Goal: Obtain resource: Download file/media

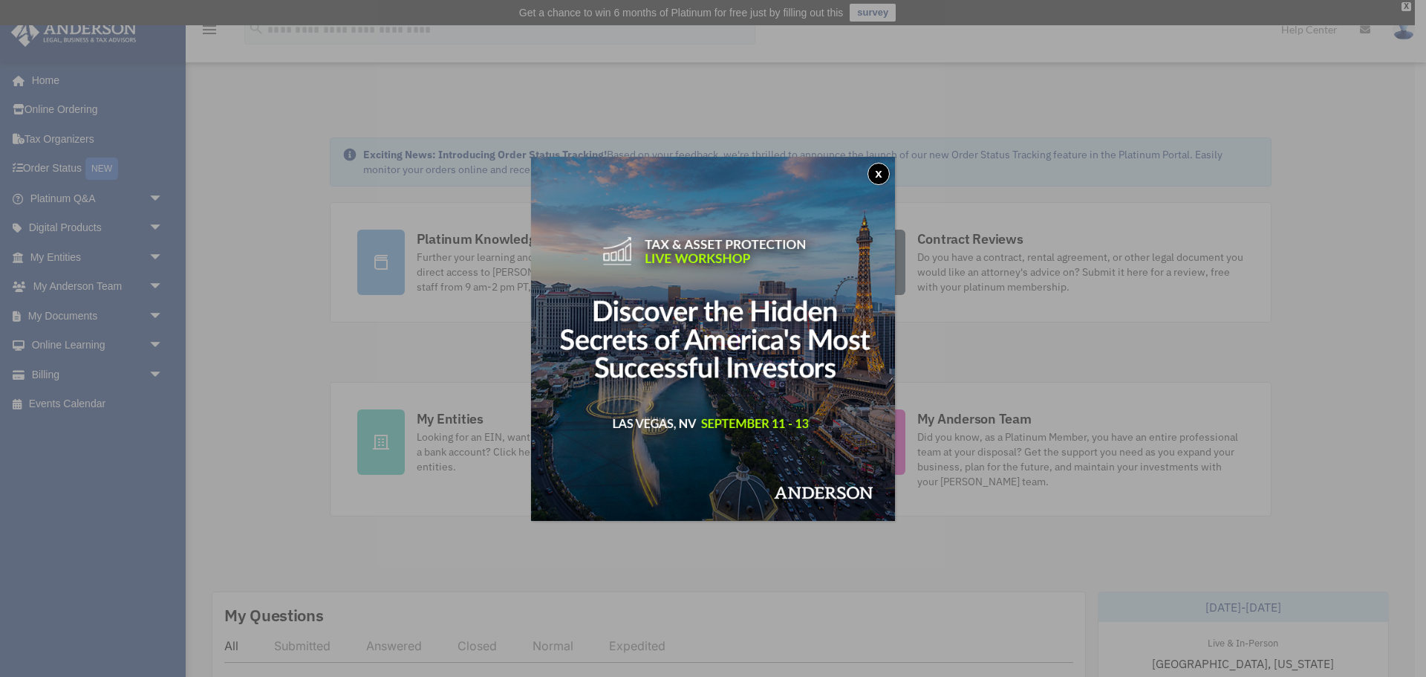
click at [873, 172] on button "x" at bounding box center [878, 174] width 22 height 22
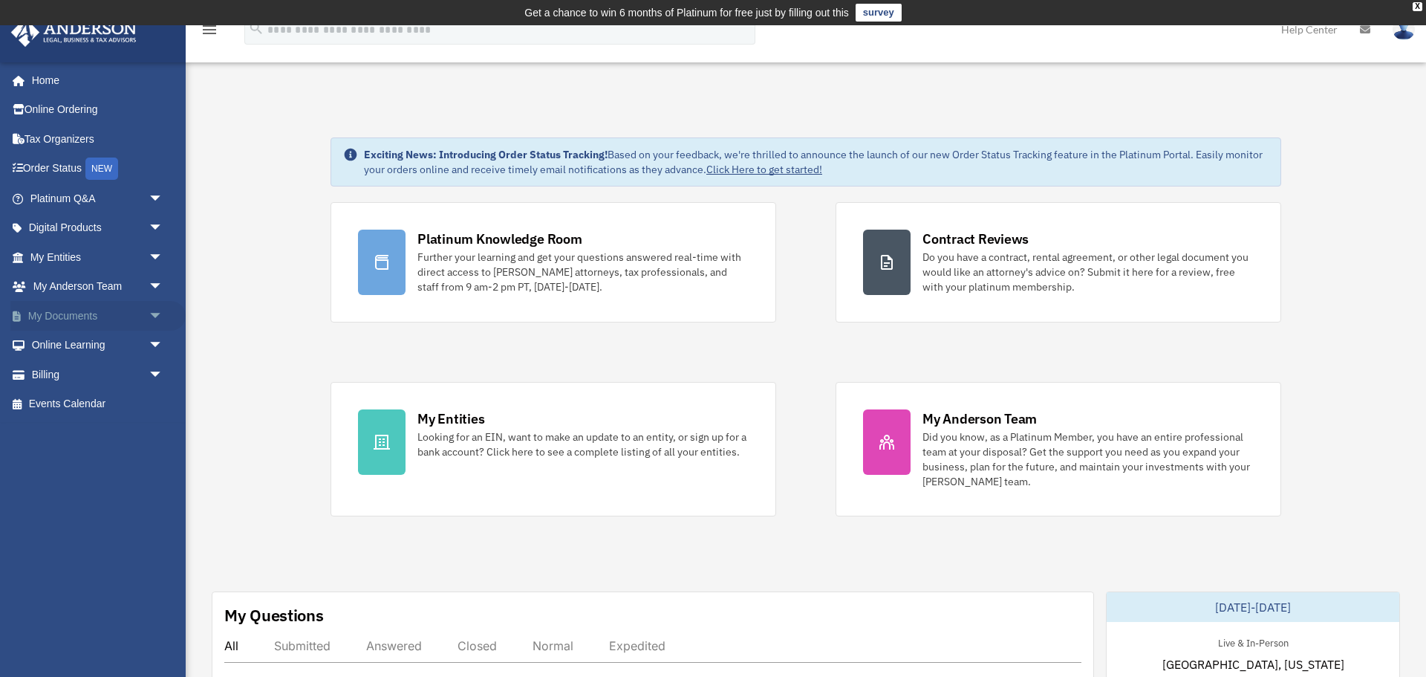
click at [158, 310] on span "arrow_drop_down" at bounding box center [164, 316] width 30 height 30
click at [63, 345] on link "Box" at bounding box center [103, 346] width 165 height 30
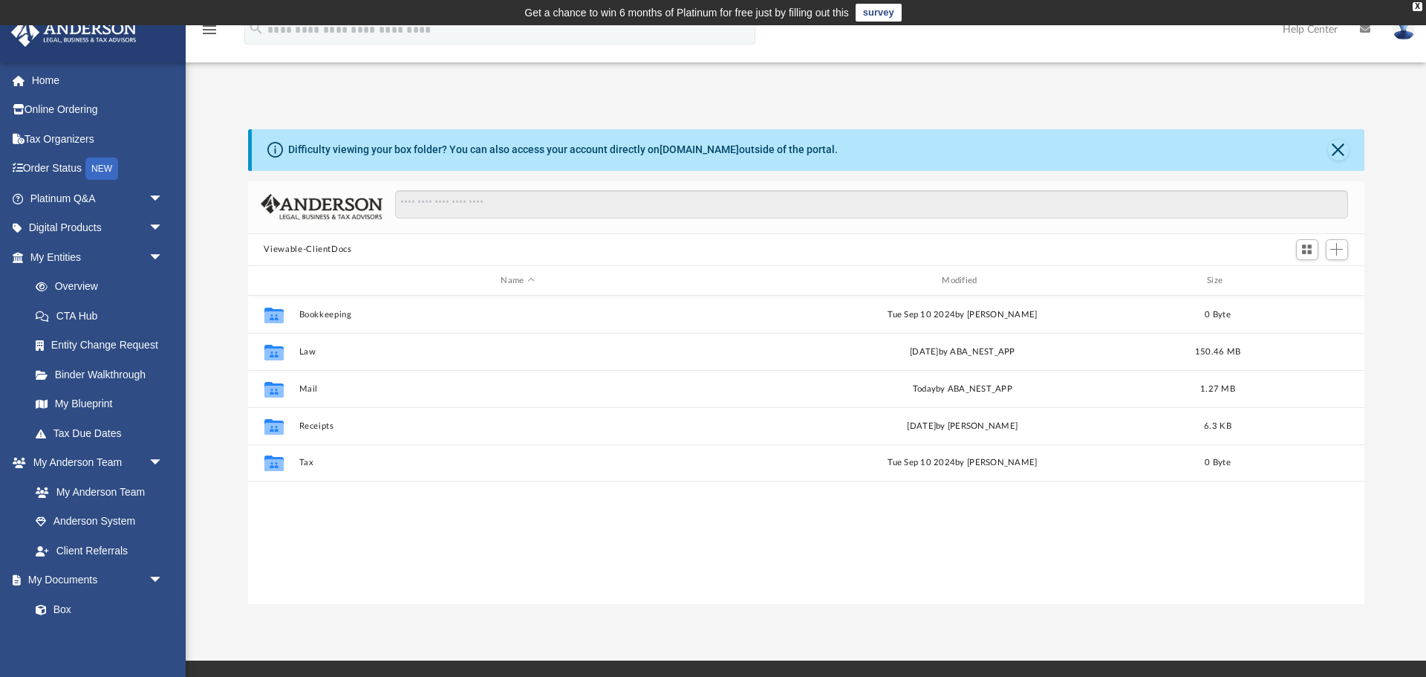
scroll to position [338, 1116]
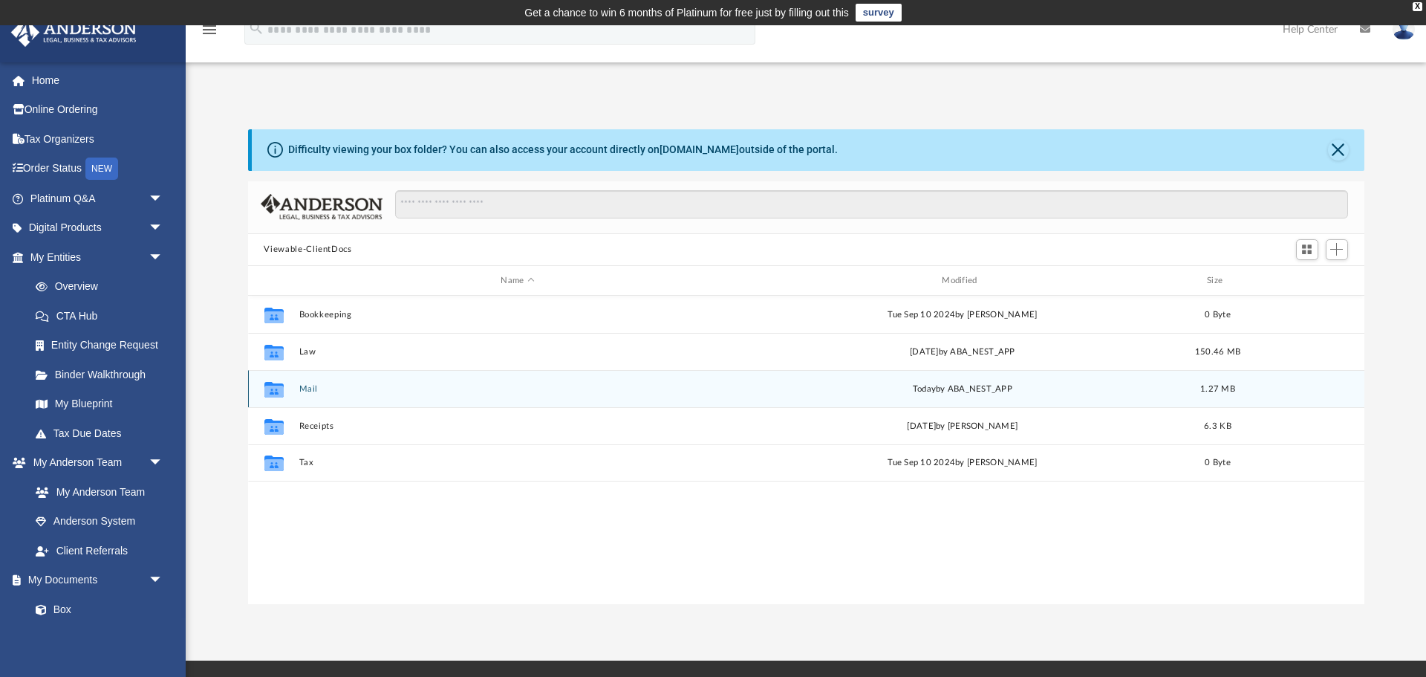
click at [320, 390] on button "Mail" at bounding box center [518, 389] width 438 height 10
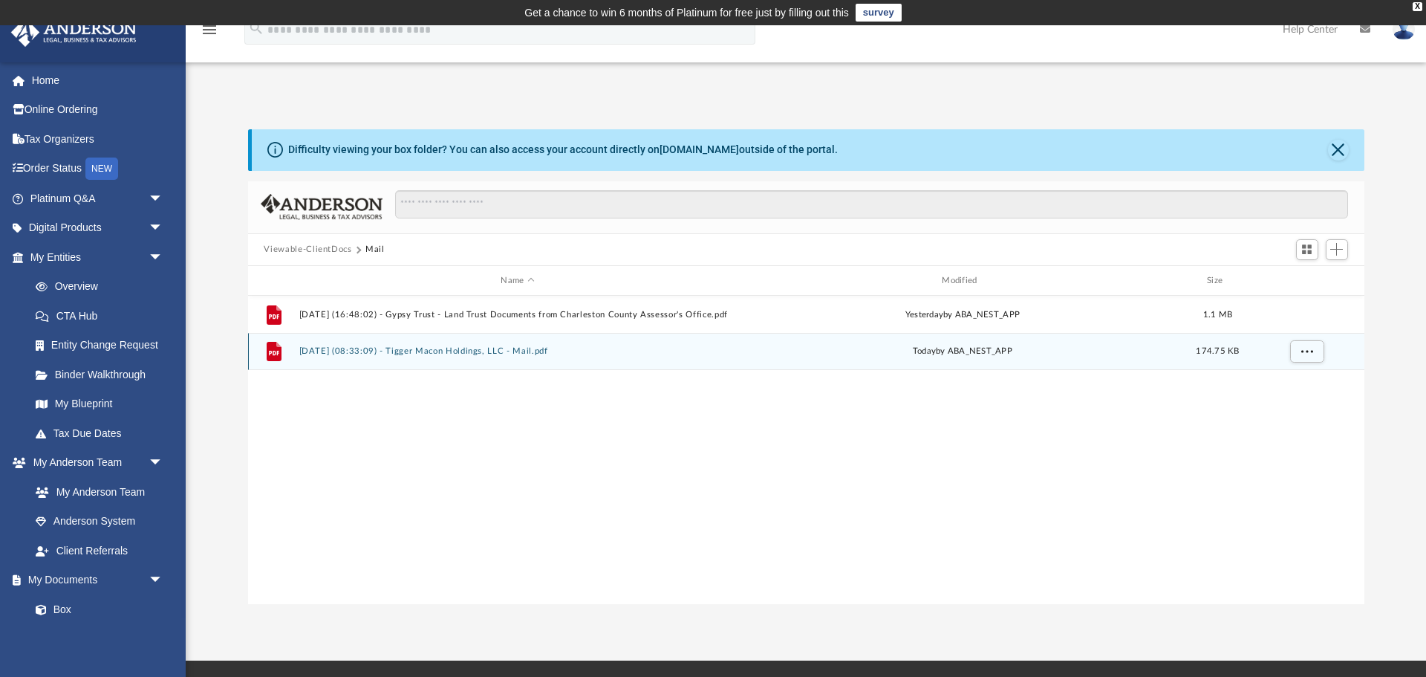
click at [544, 352] on button "[DATE] (08:33:09) - Tigger Macon Holdings, LLC - Mail.pdf" at bounding box center [518, 352] width 438 height 10
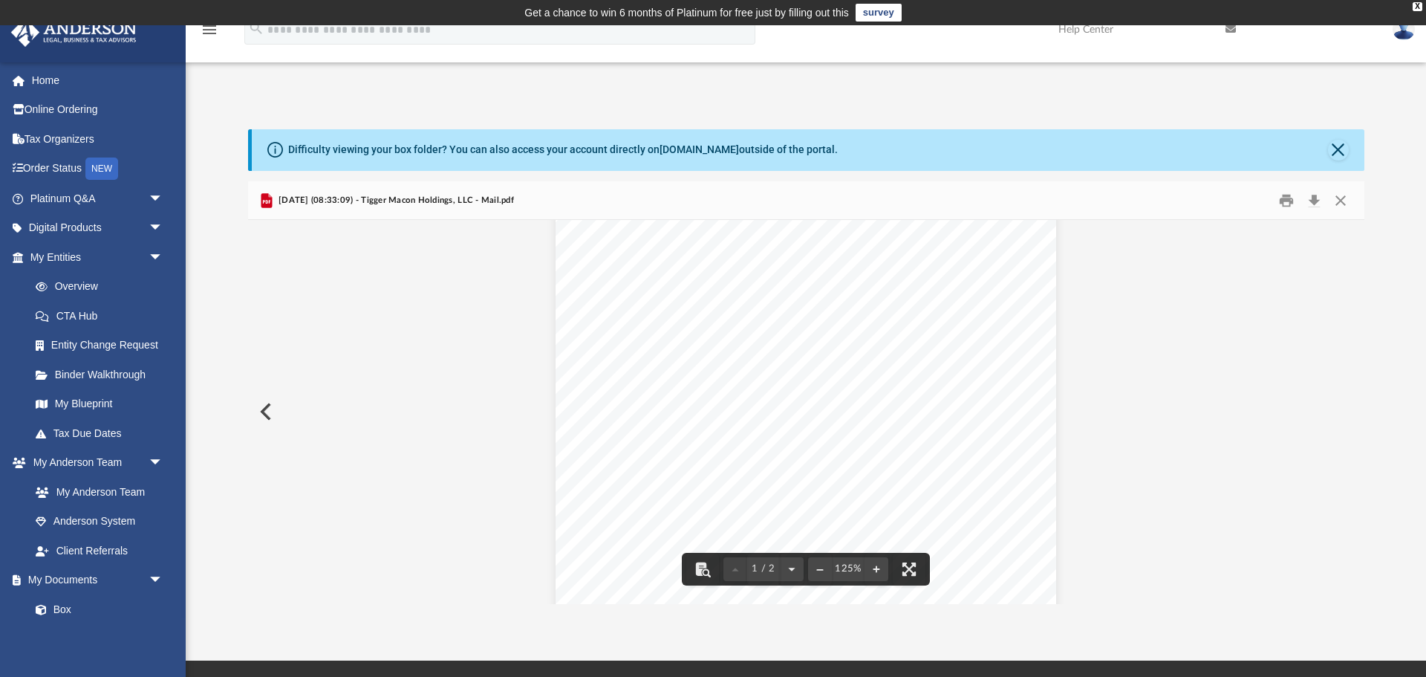
scroll to position [0, 0]
click at [1335, 198] on button "Close" at bounding box center [1340, 200] width 27 height 23
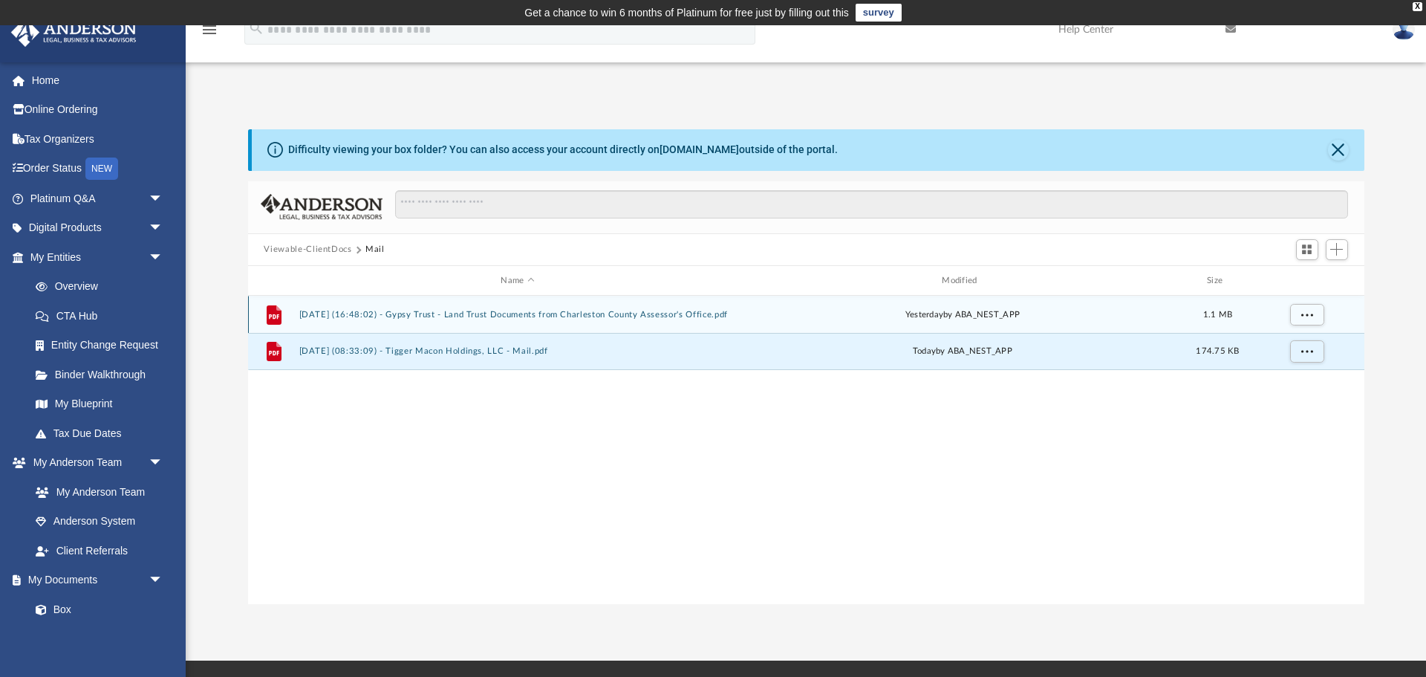
click at [475, 318] on button "[DATE] (16:48:02) - Gypsy Trust - Land Trust Documents from Charleston County A…" at bounding box center [518, 315] width 438 height 10
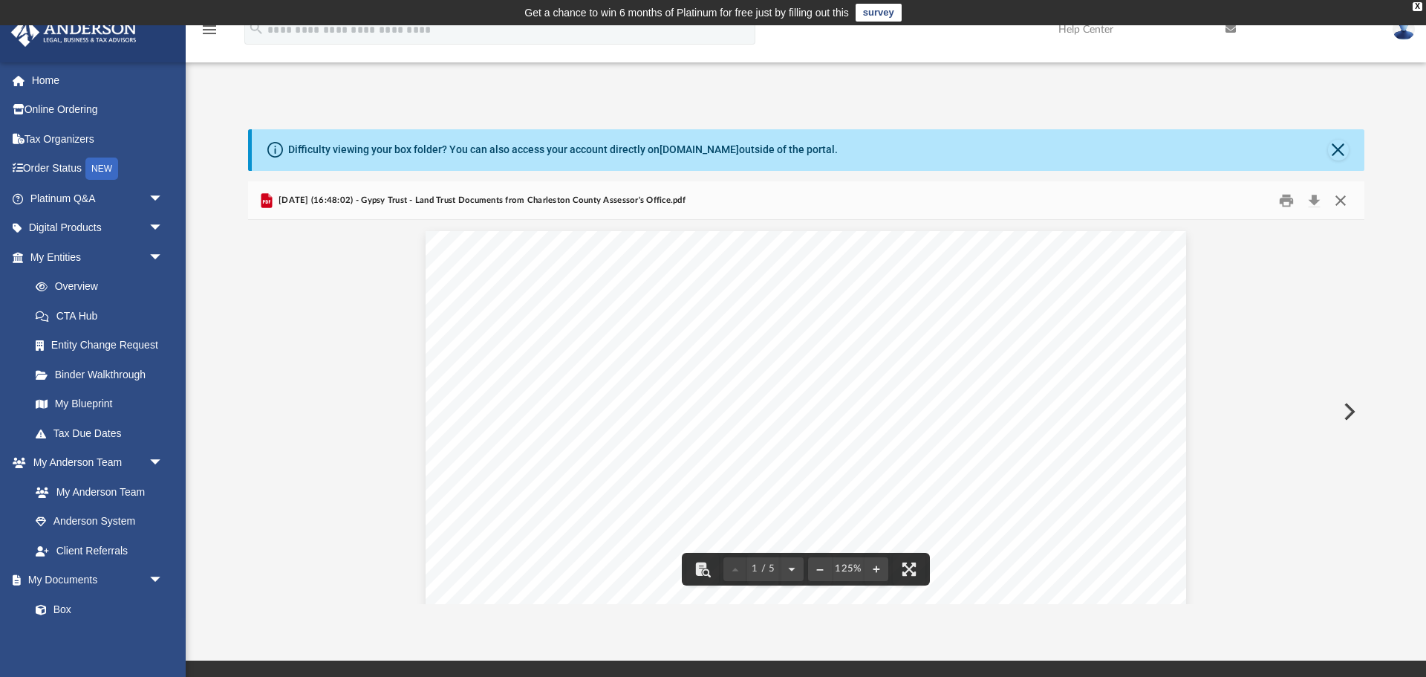
click at [1329, 192] on button "Close" at bounding box center [1340, 200] width 27 height 23
